Goal: Complete application form

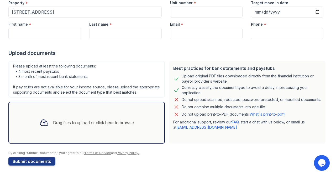
scroll to position [0, 0]
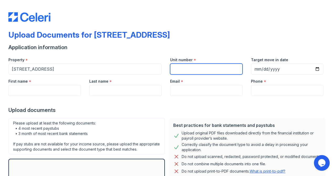
click at [216, 70] on input "Unit number" at bounding box center [206, 69] width 72 height 11
type input "7B"
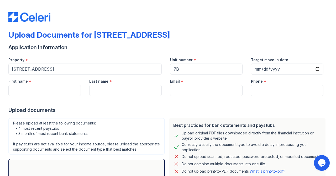
click at [274, 75] on div "Phone *" at bounding box center [287, 80] width 72 height 10
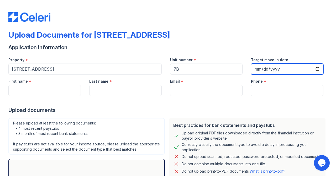
click at [275, 71] on input "Target move in date" at bounding box center [287, 69] width 72 height 11
click at [256, 70] on input "Target move in date" at bounding box center [287, 69] width 72 height 11
type input "[DATE]"
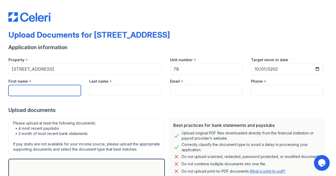
click at [72, 90] on input "First name" at bounding box center [44, 90] width 72 height 11
type input "a"
type input "[PERSON_NAME]"
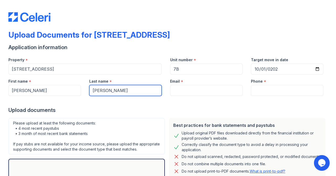
type input "[PERSON_NAME]"
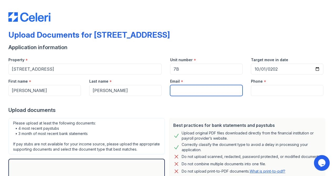
click at [179, 91] on input "Email" at bounding box center [206, 90] width 72 height 11
type input "[EMAIL_ADDRESS][DOMAIN_NAME]"
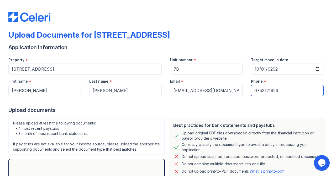
click at [255, 90] on input "0753121926" at bounding box center [287, 90] width 72 height 11
type input "[PHONE_NUMBER]"
click at [265, 111] on div "Upload documents" at bounding box center [167, 110] width 319 height 7
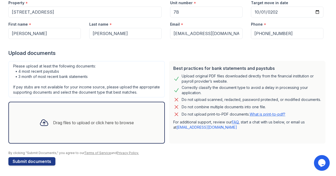
scroll to position [57, 0]
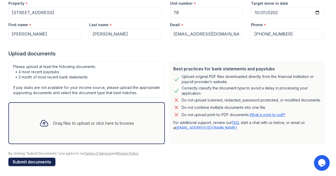
click at [29, 160] on button "Submit documents" at bounding box center [31, 162] width 47 height 8
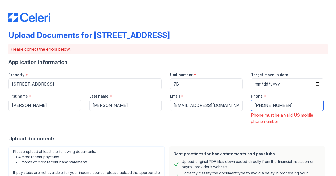
click at [255, 103] on input "[PHONE_NUMBER]" at bounding box center [287, 105] width 72 height 11
click at [258, 105] on input "[PHONE_NUMBER]" at bounding box center [287, 105] width 72 height 11
click at [220, 129] on div at bounding box center [167, 130] width 319 height 10
click at [310, 142] on div "Upload documents" at bounding box center [167, 138] width 319 height 7
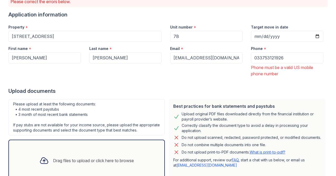
scroll to position [77, 0]
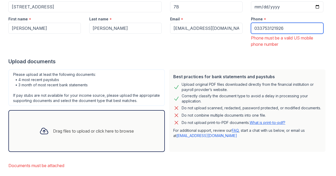
click at [256, 28] on input "033753121926" at bounding box center [287, 28] width 72 height 11
click at [261, 28] on input "(33753121926" at bounding box center [287, 28] width 72 height 11
type input "[PHONE_NUMBER]"
click at [264, 54] on div at bounding box center [167, 52] width 319 height 10
click at [170, 61] on div "Upload documents" at bounding box center [167, 61] width 319 height 7
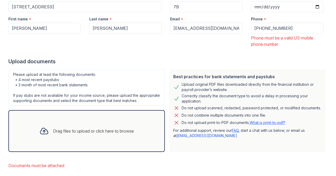
click at [170, 61] on div "Upload documents" at bounding box center [167, 61] width 319 height 7
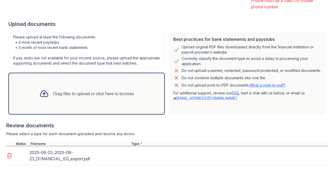
scroll to position [157, 0]
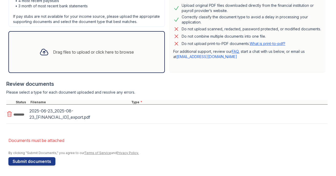
click at [33, 139] on li "Documents must be attached" at bounding box center [167, 141] width 319 height 10
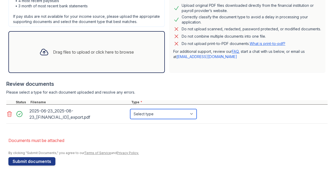
click at [163, 113] on select "Select type Paystub Bank Statement Offer Letter Tax Documents Benefit Award Let…" at bounding box center [163, 114] width 66 height 10
select select "bank_statement"
click at [130, 109] on select "Select type Paystub Bank Statement Offer Letter Tax Documents Benefit Award Let…" at bounding box center [163, 114] width 66 height 10
click at [155, 128] on div at bounding box center [166, 126] width 321 height 5
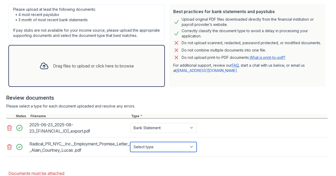
click at [151, 147] on select "Select type Paystub Bank Statement Offer Letter Tax Documents Benefit Award Let…" at bounding box center [163, 147] width 66 height 10
select select "offer_letter"
click at [130, 142] on select "Select type Paystub Bank Statement Offer Letter Tax Documents Benefit Award Let…" at bounding box center [163, 147] width 66 height 10
click at [158, 157] on div at bounding box center [166, 159] width 321 height 5
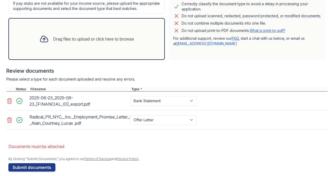
scroll to position [176, 0]
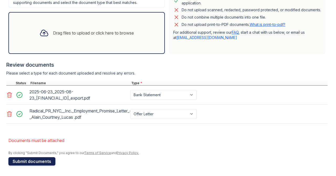
click at [36, 161] on button "Submit documents" at bounding box center [31, 162] width 47 height 8
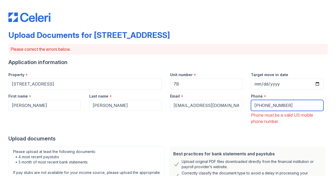
click at [279, 106] on input "[PHONE_NUMBER]" at bounding box center [287, 105] width 72 height 11
type input "+"
type input "(111)111-1111"
click at [289, 120] on div "Phone must be a valid US mobile phone number" at bounding box center [287, 118] width 72 height 13
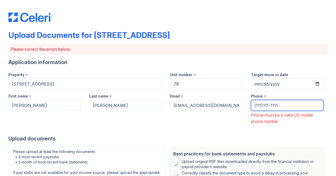
click at [276, 103] on input "(111)111-1111" at bounding box center [287, 105] width 72 height 11
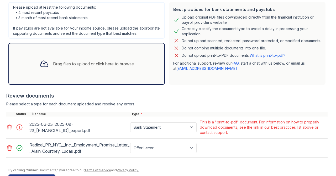
scroll to position [146, 0]
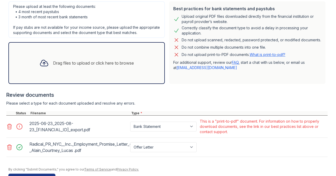
click at [8, 126] on icon at bounding box center [9, 126] width 4 height 5
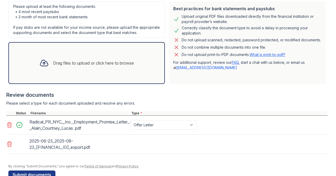
click at [98, 145] on div "‎2025-06-23_2025-08-23_[FINANCIAL_ID]_export.pdf" at bounding box center [78, 144] width 99 height 15
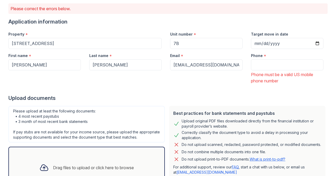
scroll to position [1, 0]
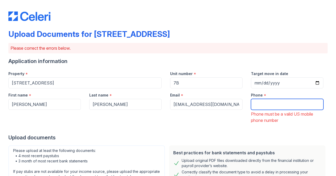
click at [273, 107] on input "Phone" at bounding box center [287, 104] width 72 height 11
type input "0753121926"
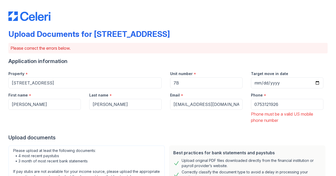
click at [290, 127] on div at bounding box center [167, 129] width 319 height 10
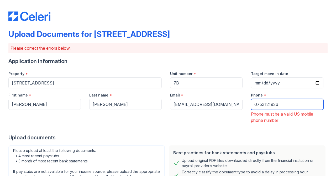
click at [264, 101] on input "0753121926" at bounding box center [287, 104] width 72 height 11
type input "0"
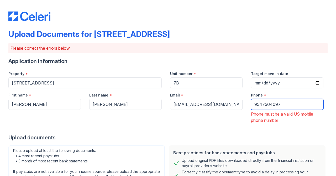
type input "9547564097"
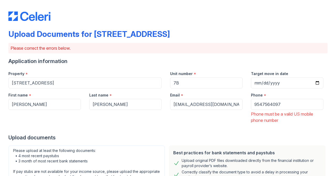
click at [241, 126] on div at bounding box center [167, 129] width 319 height 10
click at [240, 126] on div at bounding box center [167, 129] width 319 height 10
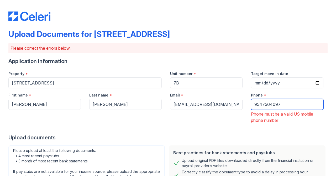
click at [255, 104] on input "9547564097" at bounding box center [287, 104] width 72 height 11
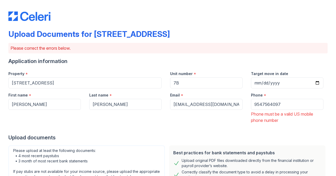
click at [259, 126] on div at bounding box center [167, 129] width 319 height 10
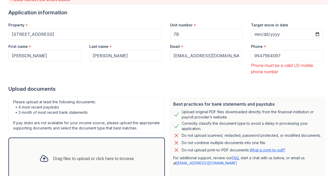
scroll to position [156, 0]
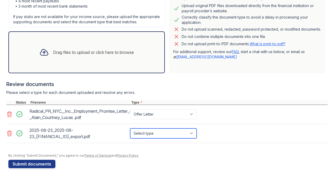
click at [166, 136] on select "Select type Paystub Bank Statement Offer Letter Tax Documents Benefit Award Let…" at bounding box center [163, 134] width 66 height 10
select select "bank_statement"
click at [130, 129] on select "Select type Paystub Bank Statement Offer Letter Tax Documents Benefit Award Let…" at bounding box center [163, 134] width 66 height 10
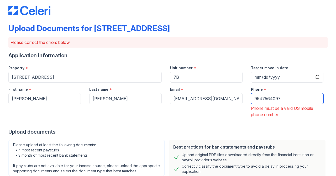
click at [277, 99] on input "9547564097" at bounding box center [287, 98] width 72 height 11
click at [276, 99] on input "9547564097" at bounding box center [287, 98] width 72 height 11
click at [253, 129] on div "Upload documents" at bounding box center [167, 132] width 319 height 7
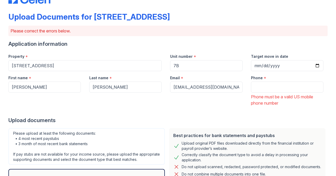
scroll to position [56, 0]
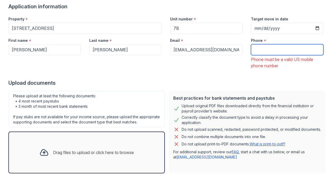
click at [258, 55] on input "Phone" at bounding box center [287, 49] width 72 height 11
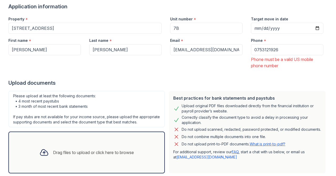
click at [296, 62] on div "Phone must be a valid US mobile phone number" at bounding box center [287, 62] width 72 height 13
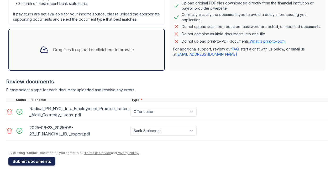
click at [28, 163] on button "Submit documents" at bounding box center [31, 162] width 47 height 8
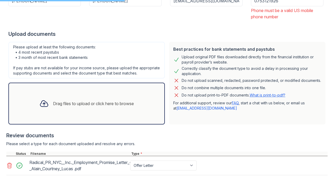
scroll to position [57, 0]
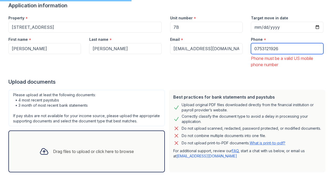
click at [294, 46] on input "0753121926" at bounding box center [287, 48] width 72 height 11
click at [293, 47] on input "0753121926" at bounding box center [287, 48] width 72 height 11
type input "[PHONE_NUMBER]"
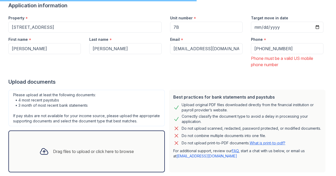
click at [293, 67] on div "Phone must be a valid US mobile phone number" at bounding box center [287, 61] width 72 height 13
click at [284, 57] on div "Phone must be a valid US mobile phone number" at bounding box center [287, 61] width 72 height 13
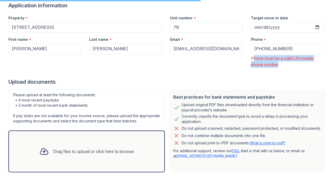
click at [284, 57] on div "Phone must be a valid US mobile phone number" at bounding box center [287, 61] width 72 height 13
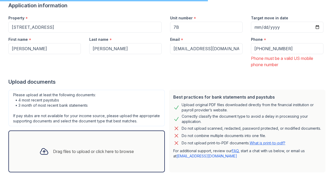
drag, startPoint x: 276, startPoint y: 93, endPoint x: 276, endPoint y: 85, distance: 7.3
click at [276, 92] on div "Best practices for bank statements and paystubs Upload original PDF files downl…" at bounding box center [247, 131] width 156 height 83
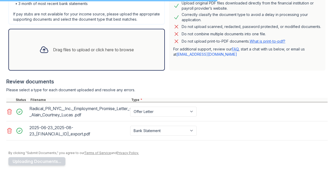
click at [236, 127] on div "‎2025-06-23_2025-08-23_[FINANCIAL_ID]_export.pdf Select type Paystub Bank State…" at bounding box center [166, 131] width 321 height 19
click at [198, 61] on div "Best practices for bank statements and paystubs Upload original PDF files downl…" at bounding box center [247, 29] width 156 height 83
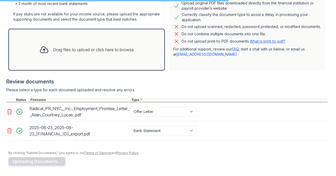
click at [198, 61] on div "Best practices for bank statements and paystubs Upload original PDF files downl…" at bounding box center [247, 29] width 156 height 83
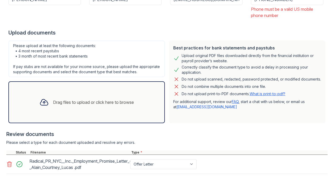
scroll to position [0, 0]
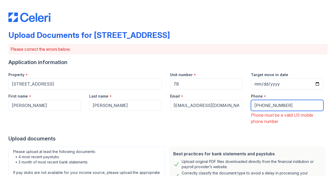
click at [269, 108] on input "[PHONE_NUMBER]" at bounding box center [287, 105] width 72 height 11
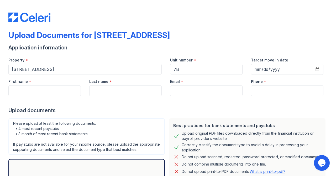
click at [255, 68] on input "Target move in date" at bounding box center [287, 69] width 72 height 11
type input "[DATE]"
drag, startPoint x: 255, startPoint y: 68, endPoint x: 142, endPoint y: 70, distance: 113.1
click at [255, 68] on input "[DATE]" at bounding box center [287, 69] width 72 height 11
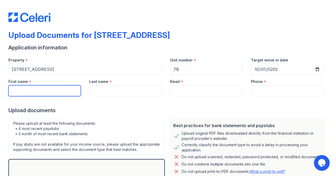
click at [45, 89] on input "First name" at bounding box center [44, 90] width 72 height 11
type input "[PERSON_NAME]"
type input "[EMAIL_ADDRESS][DOMAIN_NAME]"
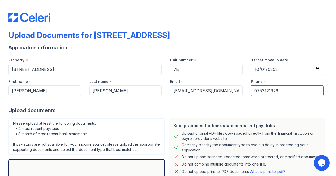
click at [301, 89] on input "0753121926" at bounding box center [287, 90] width 72 height 11
type input "9547564097"
click at [270, 113] on div "Upload documents" at bounding box center [167, 110] width 319 height 7
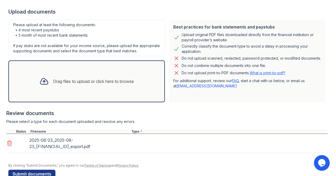
scroll to position [104, 0]
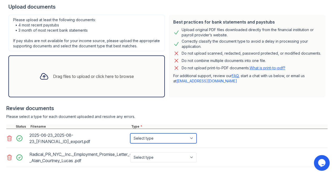
click at [168, 134] on select "Select type Paystub Bank Statement Offer Letter Tax Documents Benefit Award Let…" at bounding box center [163, 139] width 66 height 10
select select "paystub"
click at [130, 134] on select "Select type Paystub Bank Statement Offer Letter Tax Documents Benefit Award Let…" at bounding box center [163, 139] width 66 height 10
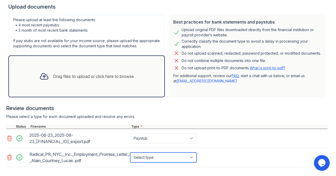
click at [154, 156] on select "Select type Paystub Bank Statement Offer Letter Tax Documents Benefit Award Let…" at bounding box center [163, 158] width 66 height 10
select select "offer_letter"
click at [130, 153] on select "Select type Paystub Bank Statement Offer Letter Tax Documents Benefit Award Let…" at bounding box center [163, 158] width 66 height 10
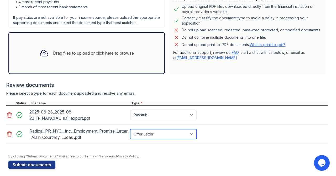
scroll to position [131, 0]
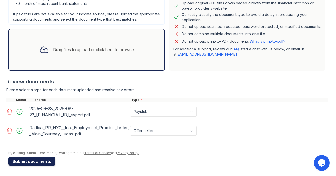
click at [22, 162] on button "Submit documents" at bounding box center [31, 162] width 47 height 8
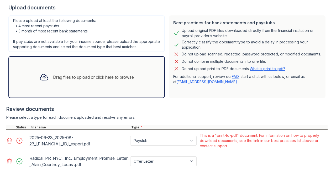
scroll to position [148, 0]
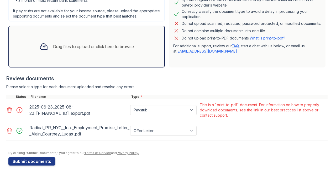
click at [10, 112] on icon at bounding box center [9, 110] width 6 height 6
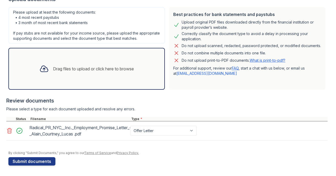
scroll to position [126, 0]
click at [28, 160] on button "Submit documents" at bounding box center [31, 162] width 47 height 8
click at [36, 158] on button "Uploading Documents..." at bounding box center [36, 162] width 57 height 8
